Goal: Task Accomplishment & Management: Use online tool/utility

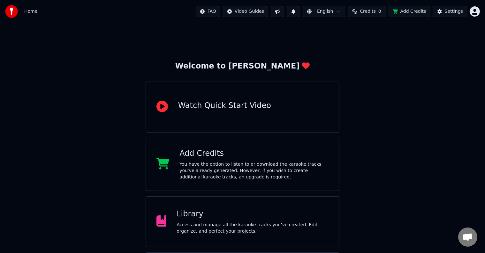
scroll to position [349, 0]
click at [220, 226] on div "Access and manage all the karaoke tracks you’ve created. Edit, organize, and pe…" at bounding box center [252, 228] width 152 height 13
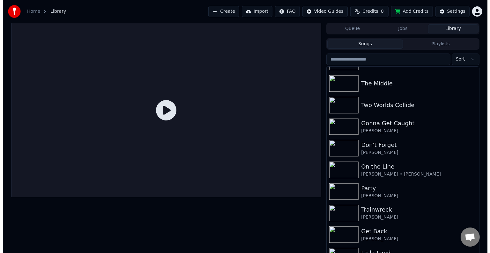
scroll to position [6970, 0]
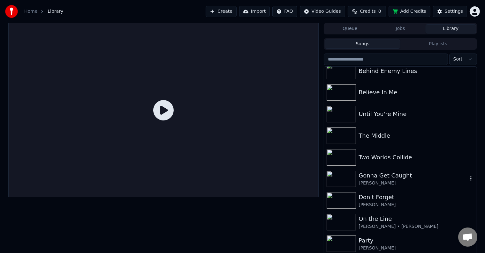
click at [385, 181] on div "[PERSON_NAME]" at bounding box center [412, 183] width 109 height 6
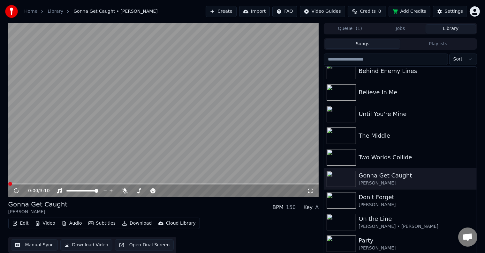
click at [16, 223] on icon "button" at bounding box center [15, 223] width 4 height 4
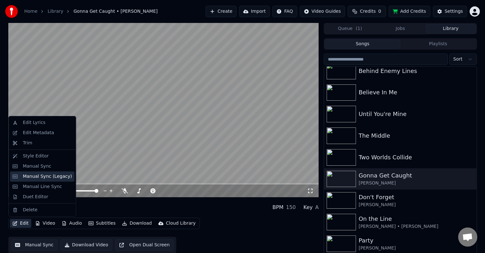
click at [35, 175] on div "Manual Sync (Legacy)" at bounding box center [47, 177] width 49 height 6
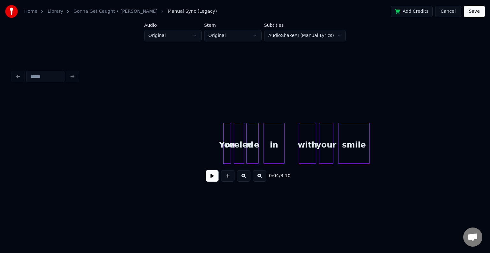
click at [212, 175] on button at bounding box center [212, 175] width 13 height 11
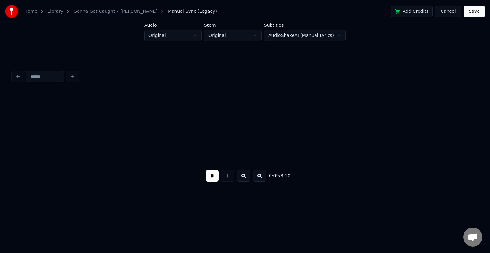
scroll to position [0, 465]
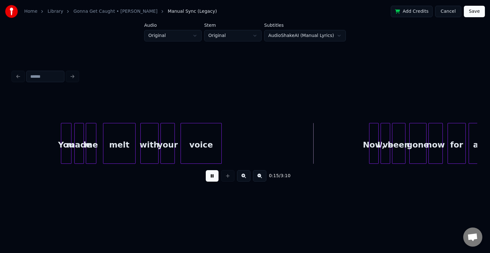
click at [65, 151] on div "You" at bounding box center [66, 144] width 10 height 43
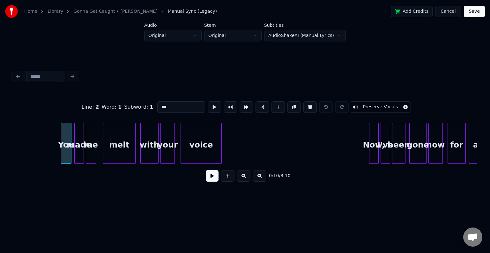
click at [212, 180] on button at bounding box center [212, 175] width 13 height 11
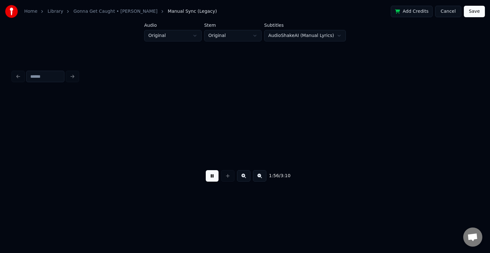
scroll to position [0, 5577]
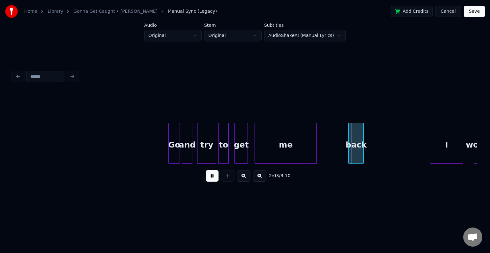
click at [212, 180] on button at bounding box center [212, 175] width 13 height 11
click at [266, 148] on div at bounding box center [267, 143] width 2 height 40
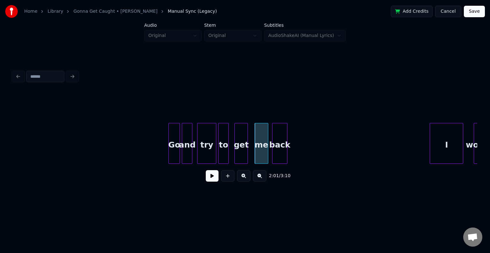
click at [280, 145] on div "back" at bounding box center [279, 144] width 15 height 43
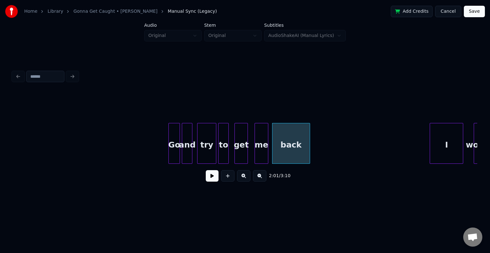
click at [309, 151] on div at bounding box center [309, 143] width 2 height 40
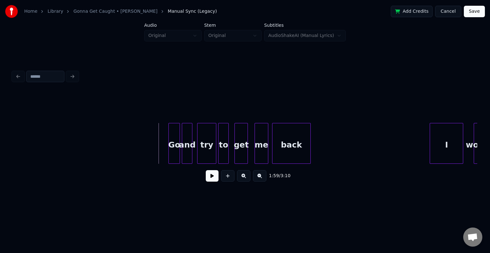
click at [210, 181] on button at bounding box center [212, 175] width 13 height 11
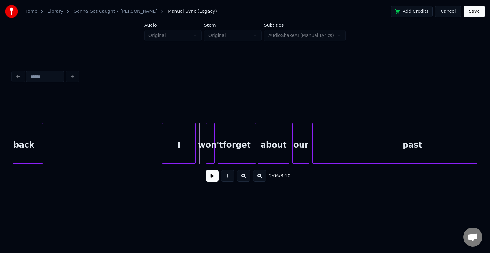
scroll to position [0, 5845]
click at [190, 154] on div "I" at bounding box center [187, 144] width 33 height 43
click at [199, 153] on div at bounding box center [200, 143] width 2 height 40
click at [214, 182] on button at bounding box center [212, 175] width 13 height 11
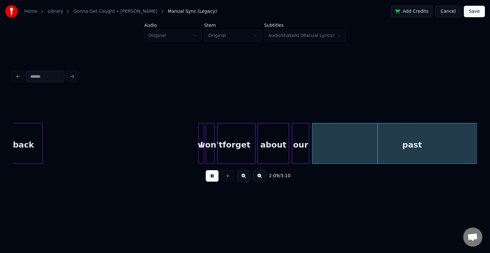
click at [211, 181] on button at bounding box center [212, 175] width 13 height 11
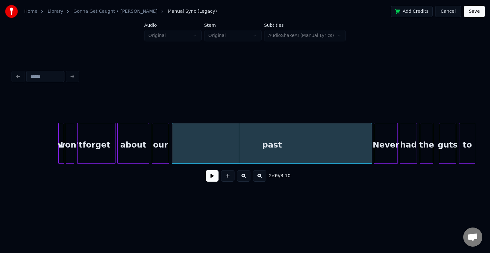
scroll to position [0, 5998]
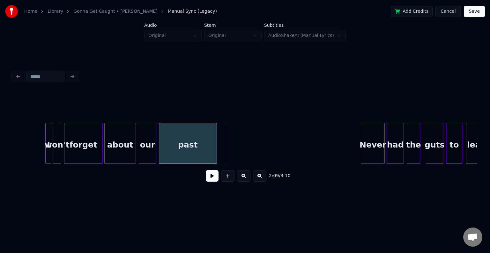
click at [215, 150] on div at bounding box center [216, 143] width 2 height 40
click at [215, 182] on button at bounding box center [212, 175] width 13 height 11
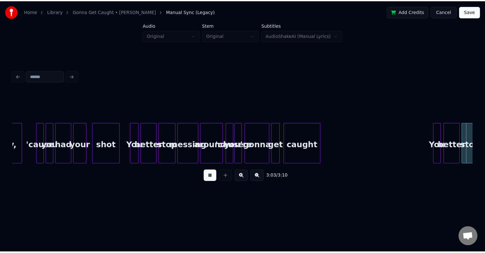
scroll to position [0, 8671]
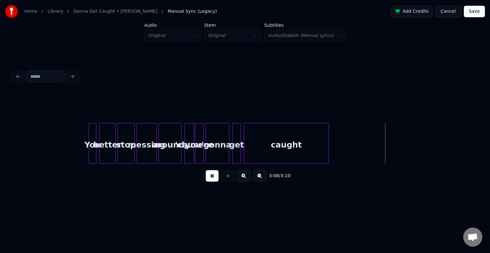
click at [475, 12] on button "Save" at bounding box center [474, 11] width 21 height 11
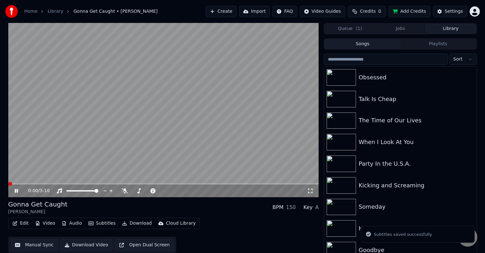
click at [140, 220] on button "Download" at bounding box center [136, 223] width 35 height 9
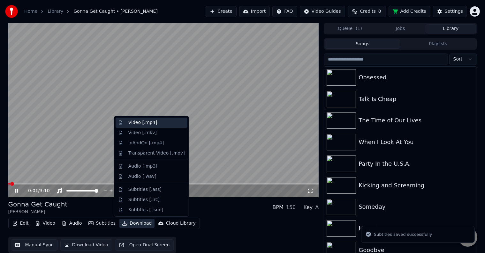
click at [152, 124] on div "Video [.mp4]" at bounding box center [142, 123] width 29 height 6
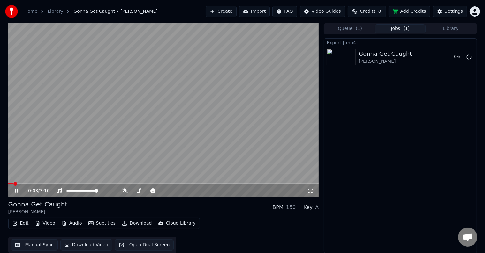
click at [14, 191] on icon at bounding box center [20, 191] width 15 height 5
click at [446, 32] on button "Library" at bounding box center [450, 28] width 50 height 9
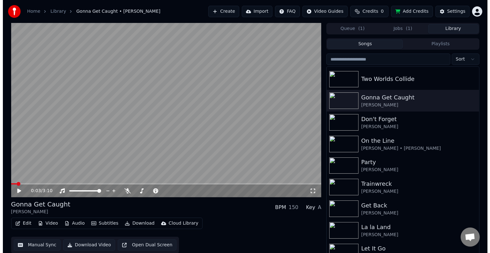
scroll to position [6970, 0]
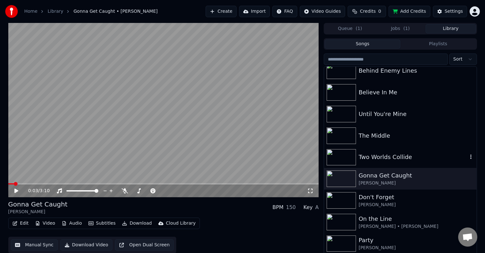
click at [401, 157] on div "Two Worlds Collide" at bounding box center [412, 157] width 109 height 9
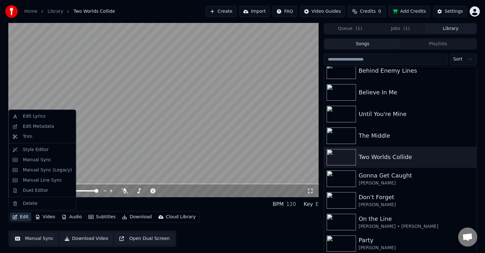
click at [18, 216] on button "Edit" at bounding box center [20, 217] width 21 height 9
click at [37, 127] on div "Edit Metadata" at bounding box center [38, 126] width 31 height 6
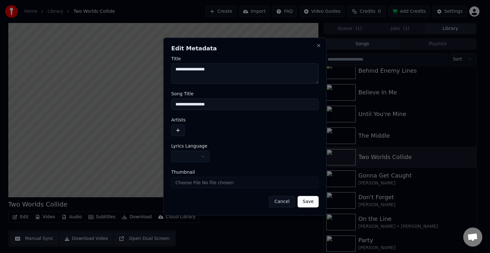
click at [187, 157] on button "button" at bounding box center [190, 156] width 38 height 11
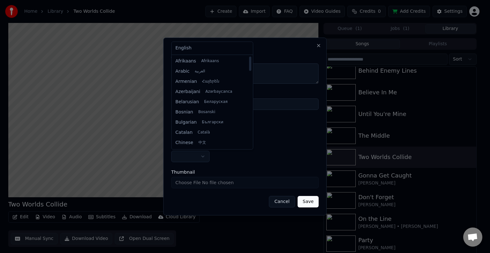
select select "**"
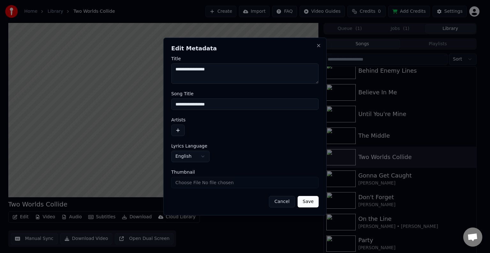
click at [176, 126] on button "button" at bounding box center [177, 130] width 13 height 11
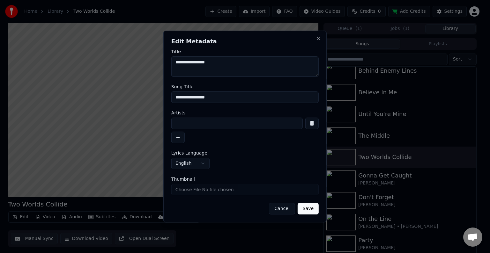
click at [199, 119] on input at bounding box center [236, 123] width 131 height 11
type input "**********"
click at [298, 203] on button "Save" at bounding box center [308, 208] width 21 height 11
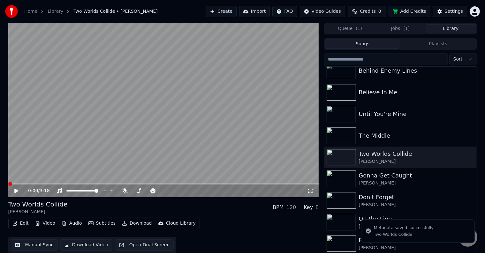
click at [19, 226] on button "Edit" at bounding box center [20, 223] width 21 height 9
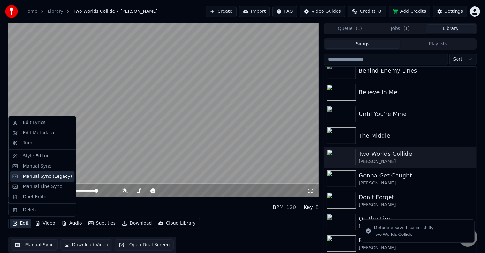
click at [31, 175] on div "Manual Sync (Legacy)" at bounding box center [47, 177] width 49 height 6
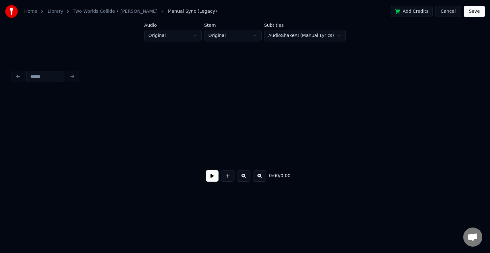
scroll to position [0, 835]
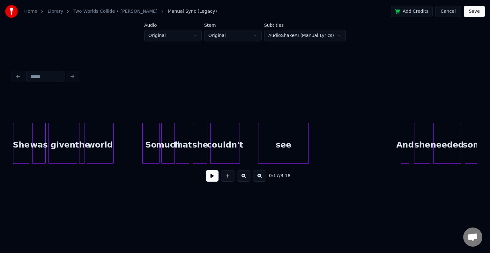
click at [212, 175] on button at bounding box center [212, 175] width 13 height 11
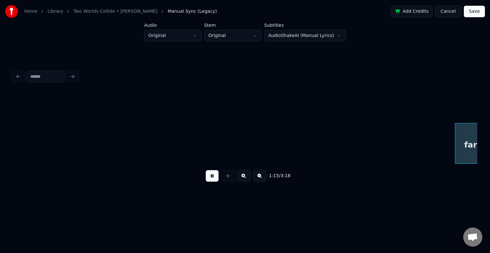
scroll to position [0, 3624]
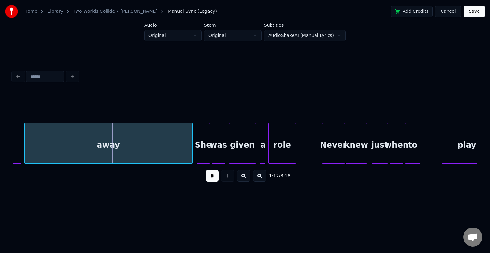
click at [212, 175] on button at bounding box center [212, 175] width 13 height 11
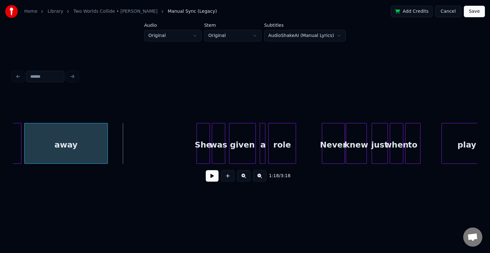
click at [106, 148] on div at bounding box center [107, 143] width 2 height 40
click at [214, 181] on button at bounding box center [212, 175] width 13 height 11
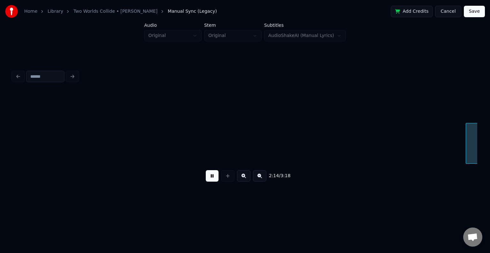
scroll to position [0, 6412]
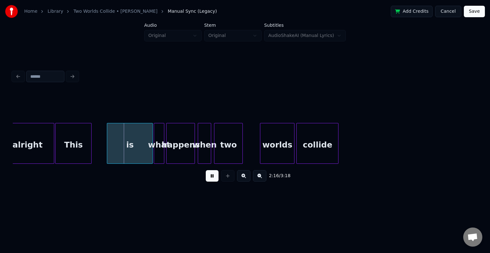
click at [214, 181] on button at bounding box center [212, 175] width 13 height 11
click at [133, 158] on div at bounding box center [134, 143] width 2 height 40
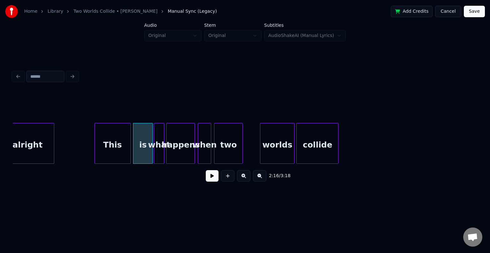
click at [118, 155] on div "This" at bounding box center [113, 144] width 36 height 43
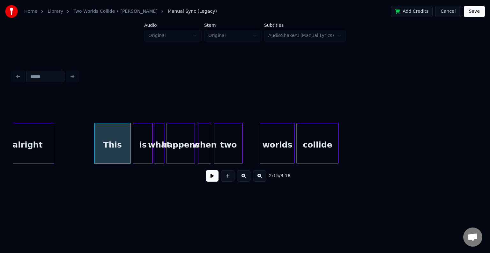
click at [209, 177] on button at bounding box center [212, 175] width 13 height 11
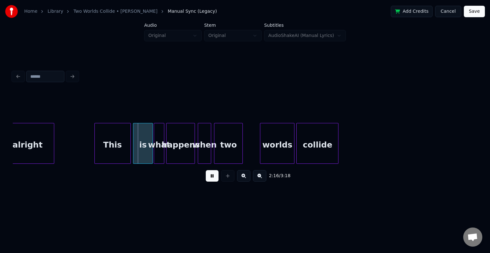
click at [209, 177] on button at bounding box center [212, 175] width 13 height 11
click at [115, 157] on div at bounding box center [115, 143] width 2 height 40
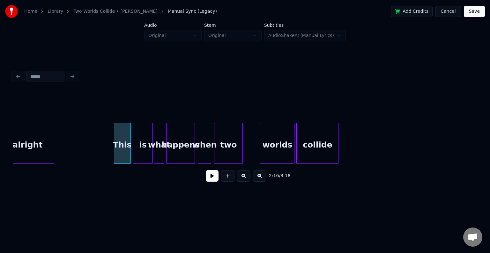
click at [211, 182] on button at bounding box center [212, 175] width 13 height 11
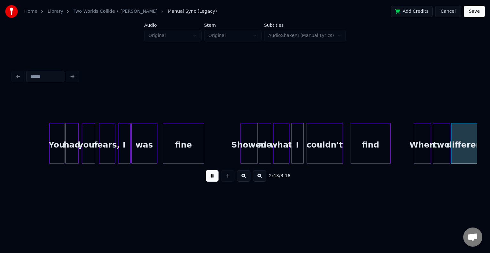
scroll to position [0, 7807]
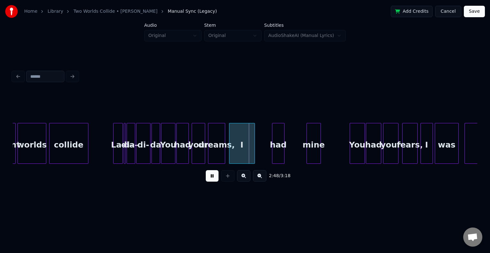
click at [338, 214] on html "Home Library Two Worlds Collide • [PERSON_NAME] Manual Sync (Legacy) Add Credit…" at bounding box center [245, 107] width 490 height 214
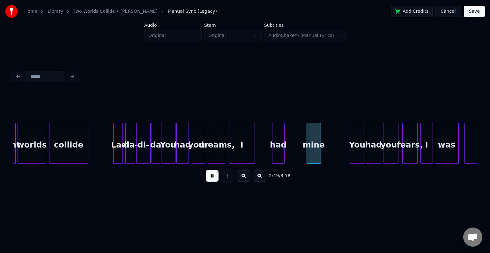
click at [209, 177] on button at bounding box center [212, 175] width 13 height 11
click at [154, 154] on div "da" at bounding box center [156, 144] width 8 height 43
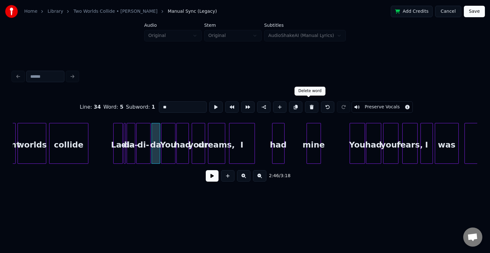
click at [306, 105] on button at bounding box center [311, 106] width 13 height 11
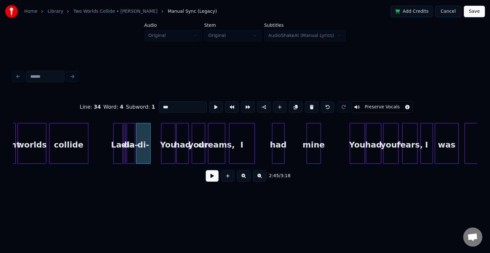
click at [306, 105] on button at bounding box center [311, 106] width 13 height 11
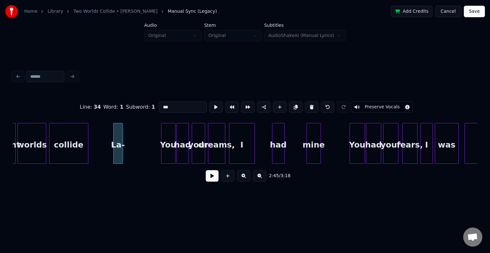
click at [306, 105] on button at bounding box center [311, 106] width 13 height 11
type input "*******"
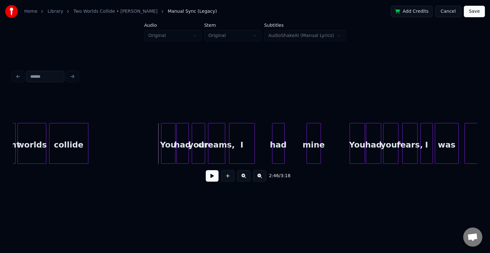
click at [214, 176] on button at bounding box center [212, 175] width 13 height 11
click at [240, 151] on div at bounding box center [241, 143] width 2 height 40
click at [252, 153] on div "had" at bounding box center [251, 144] width 12 height 43
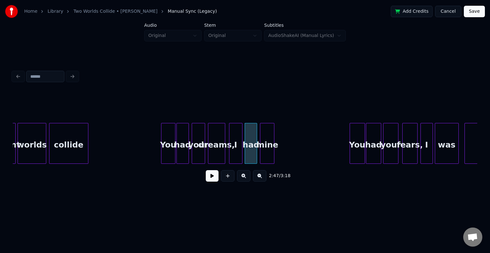
click at [267, 151] on div "mine" at bounding box center [267, 144] width 14 height 43
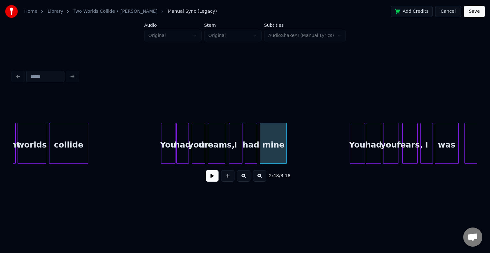
click at [286, 154] on div at bounding box center [286, 143] width 2 height 40
click at [215, 181] on button at bounding box center [212, 175] width 13 height 11
click at [212, 177] on button at bounding box center [212, 175] width 13 height 11
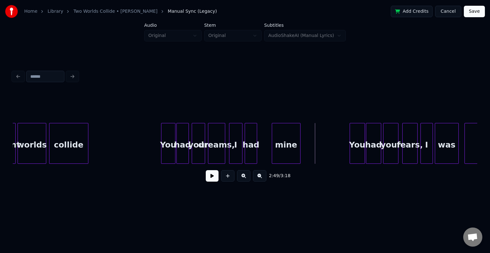
click at [290, 149] on div "mine" at bounding box center [286, 144] width 28 height 43
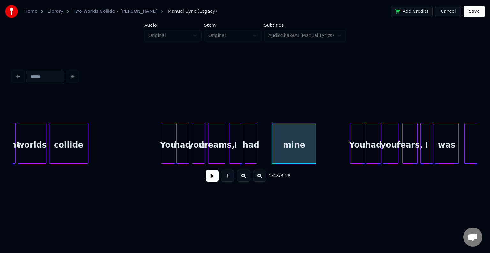
click at [315, 155] on div at bounding box center [315, 143] width 2 height 40
click at [262, 154] on div at bounding box center [261, 143] width 2 height 40
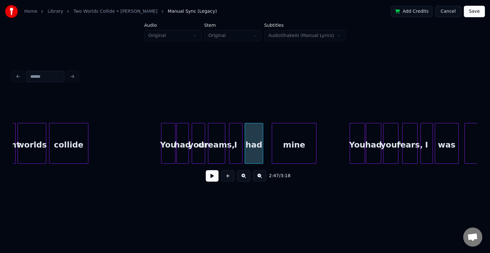
click at [207, 180] on button at bounding box center [212, 175] width 13 height 11
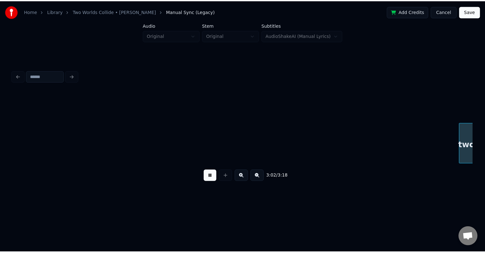
scroll to position [0, 8736]
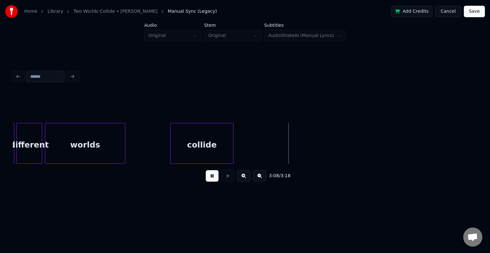
click at [472, 11] on button "Save" at bounding box center [474, 11] width 21 height 11
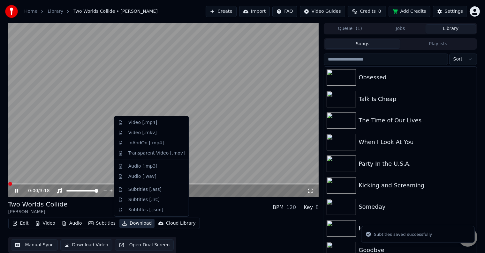
click at [129, 224] on button "Download" at bounding box center [136, 223] width 35 height 9
click at [144, 120] on div "Video [.mp4]" at bounding box center [142, 123] width 29 height 6
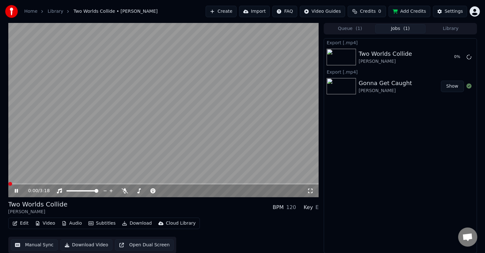
click at [15, 191] on icon at bounding box center [16, 191] width 3 height 4
